Goal: Task Accomplishment & Management: Manage account settings

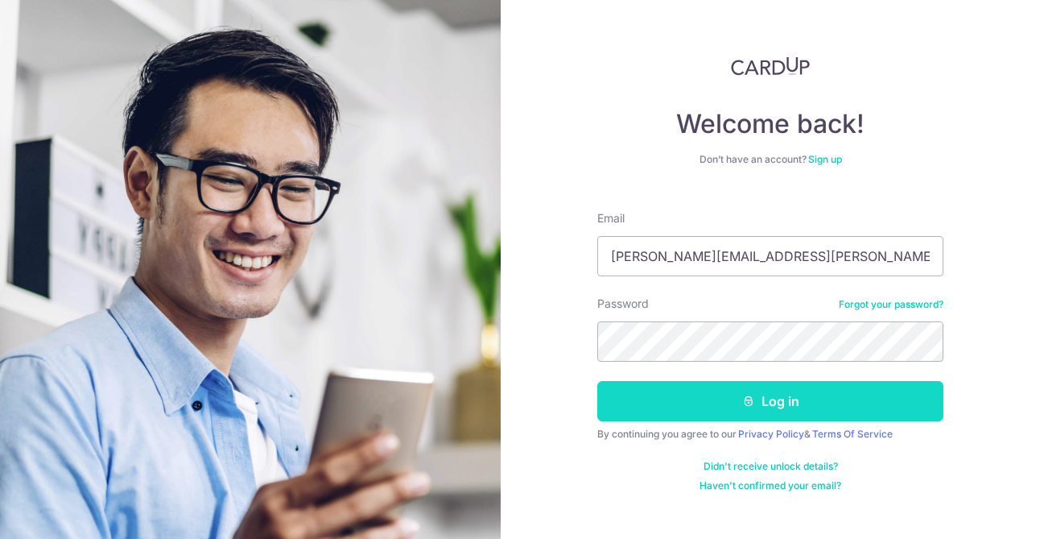
click at [704, 403] on button "Log in" at bounding box center [771, 401] width 346 height 40
type input "[EMAIL_ADDRESS][DOMAIN_NAME]"
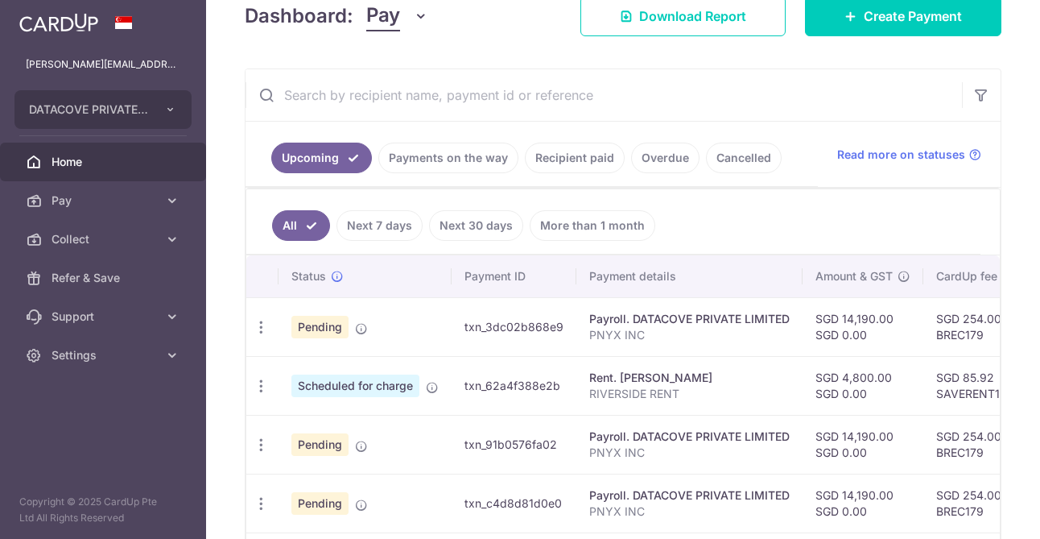
scroll to position [250, 0]
